Goal: Information Seeking & Learning: Check status

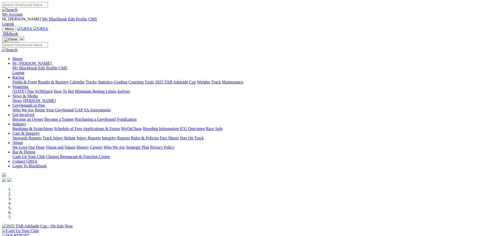
click at [69, 80] on link "Results & Replays" at bounding box center [53, 82] width 31 height 4
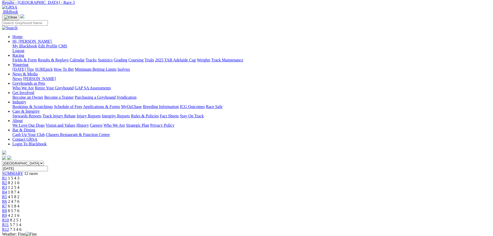
scroll to position [26, 0]
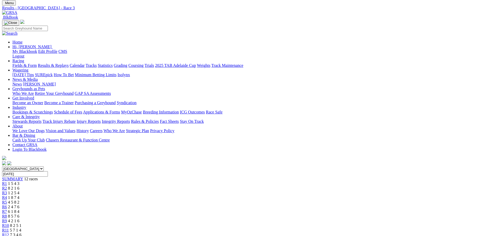
click at [7, 195] on link "R4" at bounding box center [4, 197] width 5 height 4
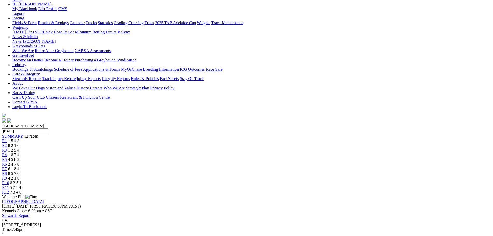
scroll to position [78, 0]
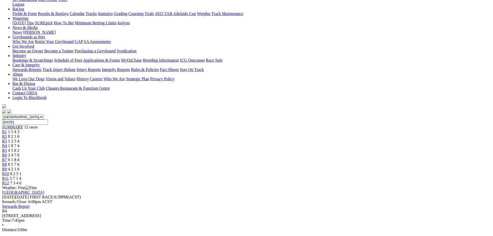
click at [19, 139] on span "1 2 5 4" at bounding box center [13, 141] width 11 height 4
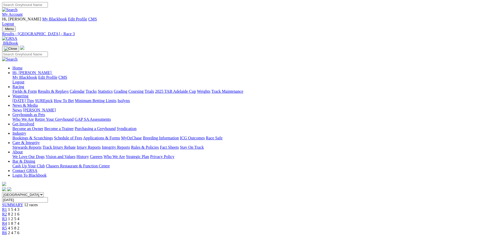
click at [48, 8] on input "Search" at bounding box center [25, 4] width 46 height 5
type input "adhana martina"
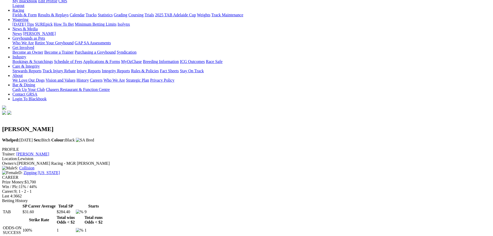
scroll to position [78, 0]
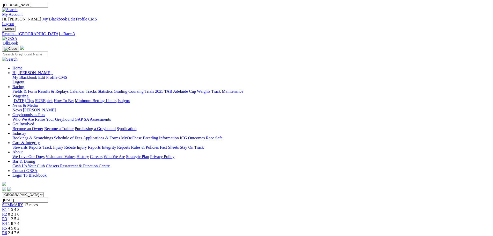
click at [7, 226] on link "R5" at bounding box center [4, 228] width 5 height 4
click at [252, 230] on div "R6 2 4 7 6" at bounding box center [246, 232] width 489 height 5
click at [19, 235] on span "6 1 8 4" at bounding box center [13, 237] width 11 height 4
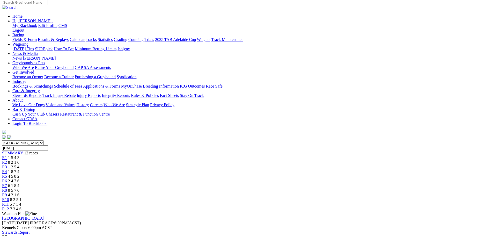
click at [7, 188] on span "R8" at bounding box center [4, 190] width 5 height 4
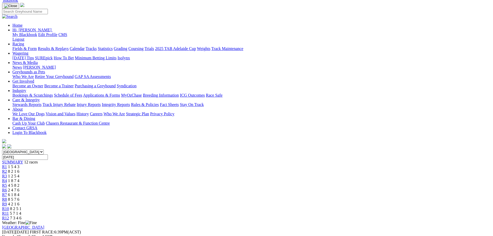
scroll to position [52, 0]
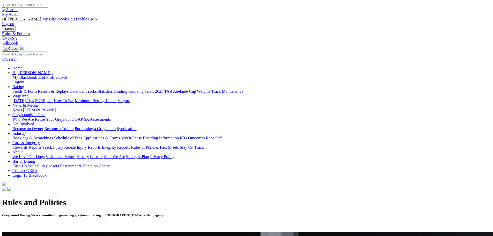
click at [69, 89] on link "Results & Replays" at bounding box center [53, 91] width 31 height 4
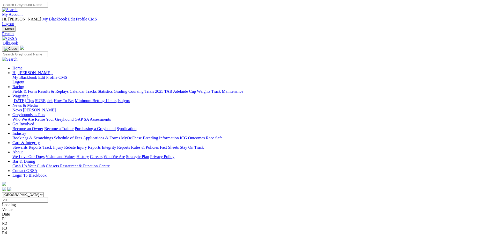
click at [245, 230] on div "R6 2 4 7 6" at bounding box center [246, 232] width 489 height 5
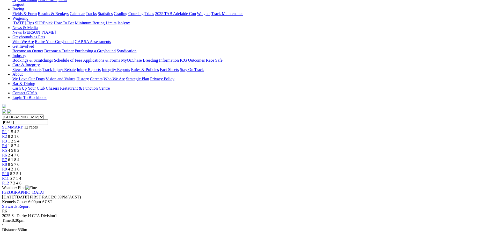
scroll to position [52, 0]
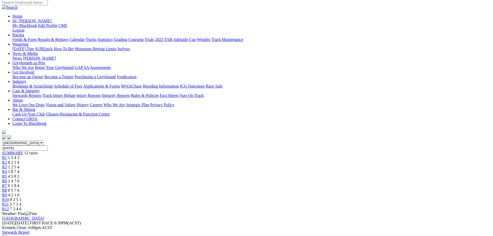
click at [7, 183] on link "R7" at bounding box center [4, 185] width 5 height 4
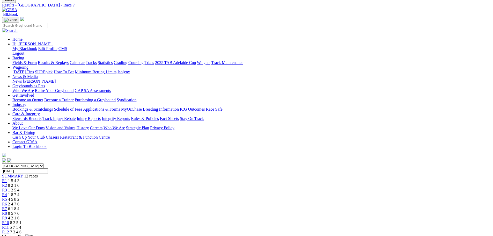
scroll to position [26, 0]
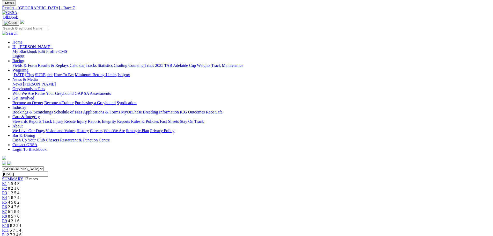
click at [299, 214] on div "R8 8 5 7 6" at bounding box center [246, 216] width 489 height 5
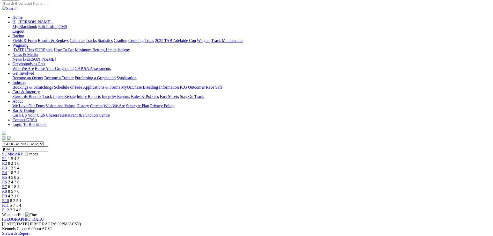
scroll to position [52, 0]
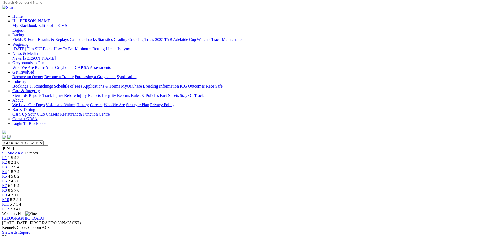
click at [7, 183] on span "R7" at bounding box center [4, 185] width 5 height 4
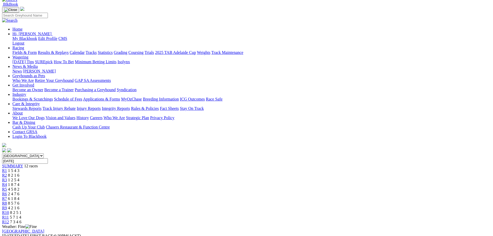
scroll to position [52, 0]
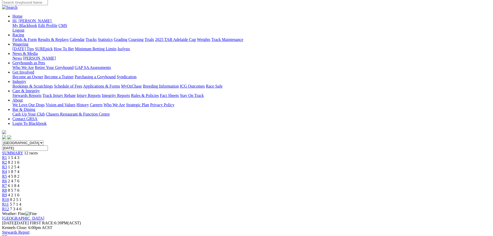
click at [248, 179] on div "R6 2 4 7 6" at bounding box center [246, 181] width 489 height 5
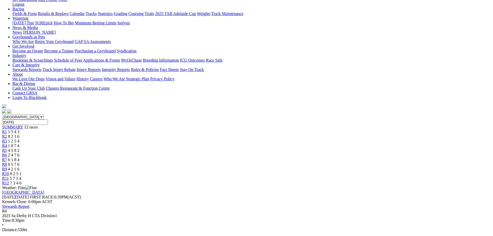
scroll to position [52, 0]
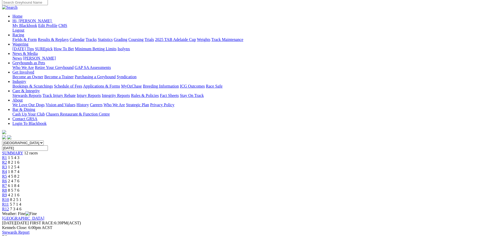
click at [270, 183] on div "R7 6 1 8 4" at bounding box center [246, 185] width 489 height 5
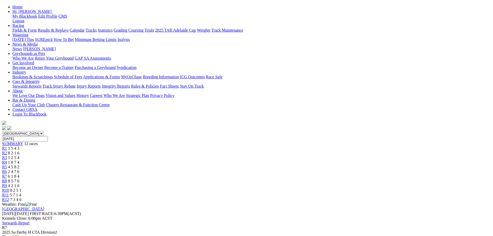
scroll to position [52, 0]
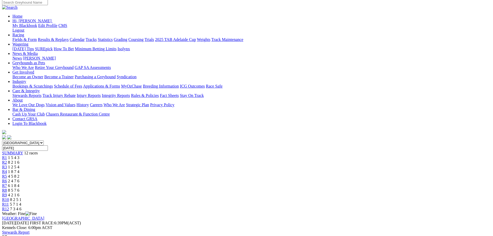
click at [297, 188] on div "R8 8 5 7 6" at bounding box center [246, 190] width 489 height 5
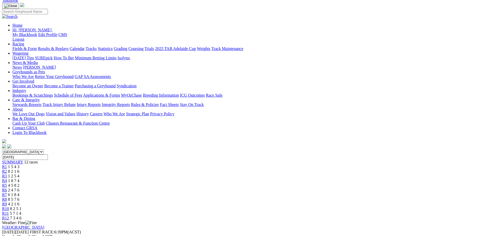
scroll to position [52, 0]
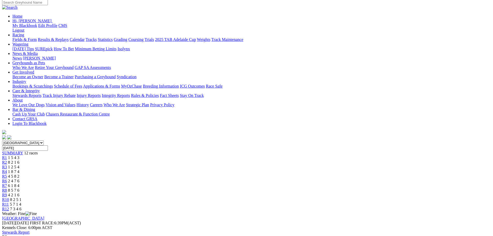
click at [7, 183] on link "R7" at bounding box center [4, 185] width 5 height 4
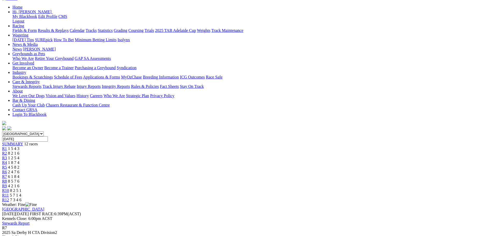
scroll to position [52, 0]
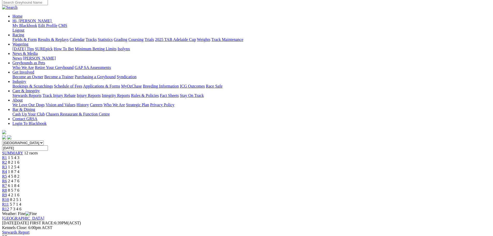
click at [252, 140] on div "South Australia New South Wales Northern Territory Queensland Tasmania Victoria…" at bounding box center [246, 175] width 489 height 71
click at [7, 179] on span "R6" at bounding box center [4, 181] width 5 height 4
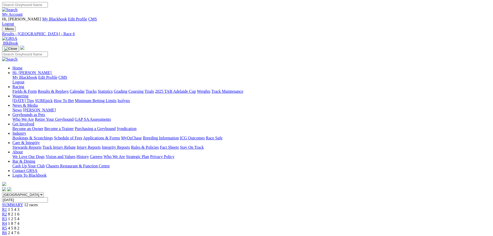
scroll to position [26, 0]
